Goal: Information Seeking & Learning: Find specific fact

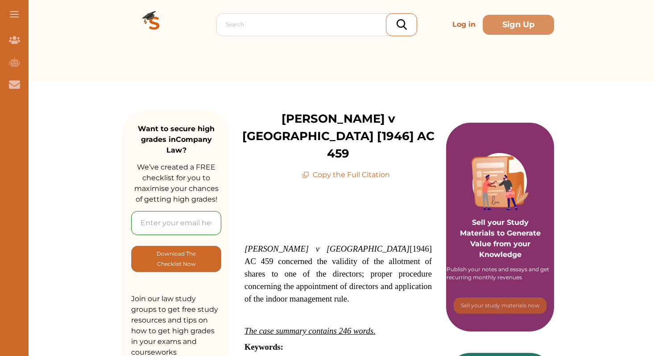
scroll to position [84, 0]
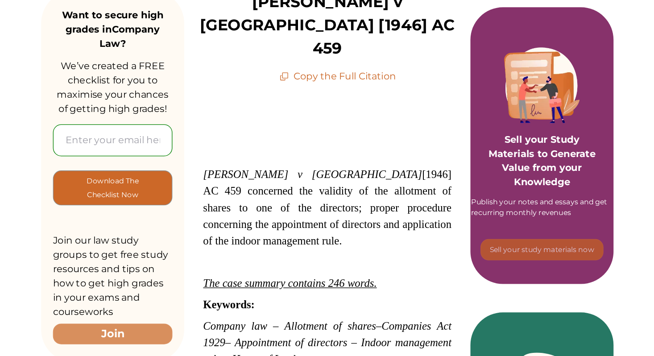
click at [360, 193] on span "[PERSON_NAME] v [GEOGRAPHIC_DATA] [1946] AC 459 concerned the validity of the a…" at bounding box center [337, 222] width 187 height 59
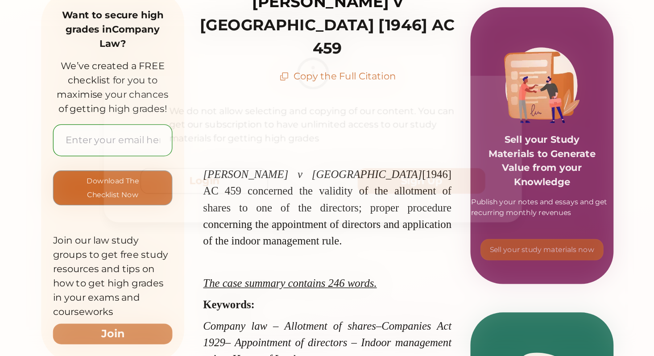
click at [313, 259] on div "We do not allow selecting and copying of our content. You can get our subscript…" at bounding box center [327, 178] width 654 height 356
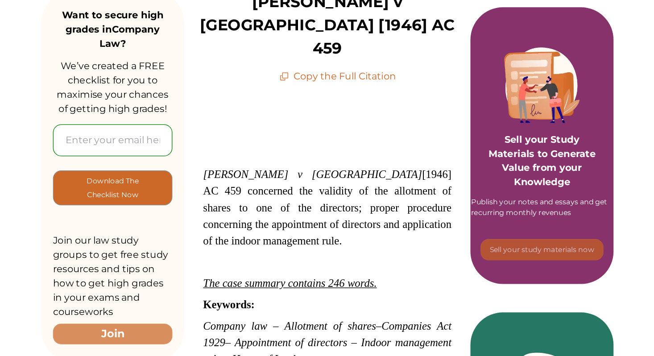
scroll to position [0, 0]
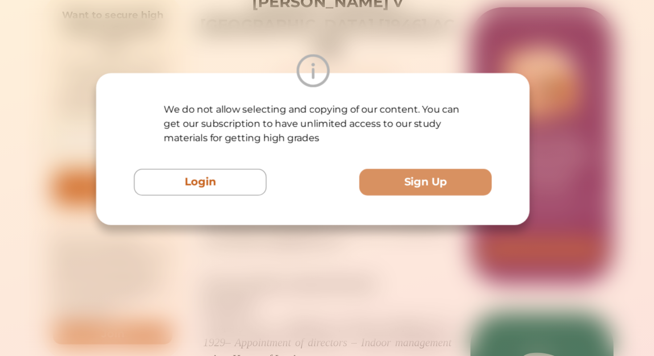
click at [316, 273] on div "We do not allow selecting and copying of our content. You can get our subscript…" at bounding box center [327, 178] width 654 height 356
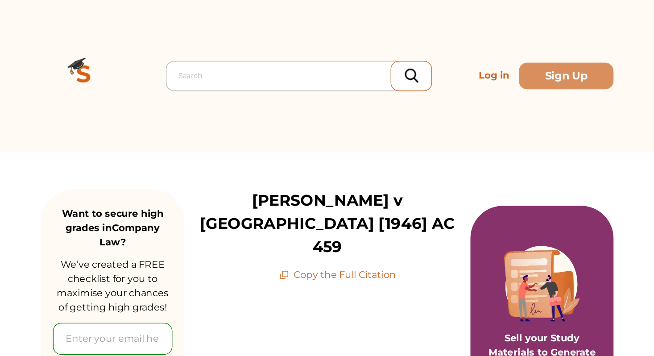
click at [286, 57] on div at bounding box center [319, 57] width 186 height 12
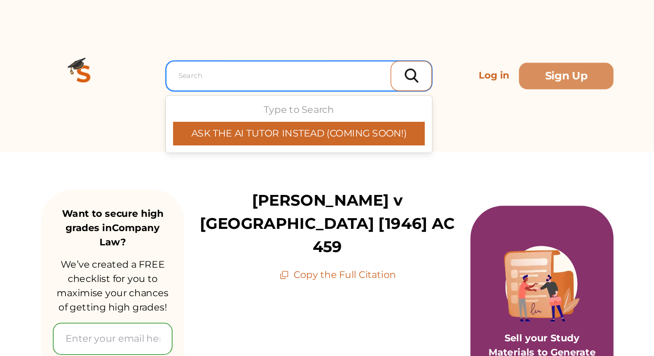
click at [246, 62] on div at bounding box center [319, 57] width 186 height 12
paste input "[PERSON_NAME] v. Brayhead Ltd"
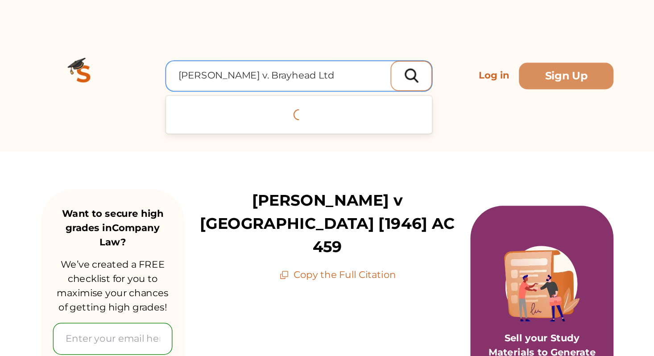
type input "[PERSON_NAME] v. Brayhead Ltd"
click at [410, 56] on div at bounding box center [401, 57] width 31 height 23
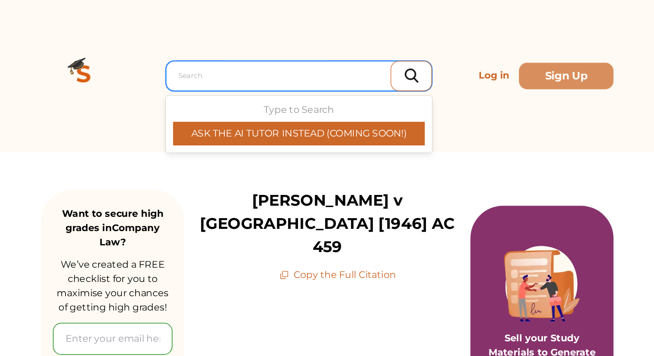
click at [320, 56] on div at bounding box center [319, 57] width 186 height 12
paste input "[PERSON_NAME] v. Brayhead Ltd"
type input "[PERSON_NAME] v. Brayhead Ltd"
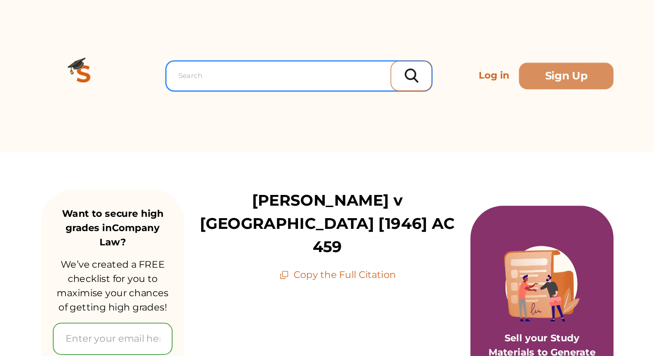
drag, startPoint x: 351, startPoint y: 61, endPoint x: 282, endPoint y: 61, distance: 68.7
click at [282, 61] on div at bounding box center [319, 57] width 186 height 12
